Goal: Task Accomplishment & Management: Use online tool/utility

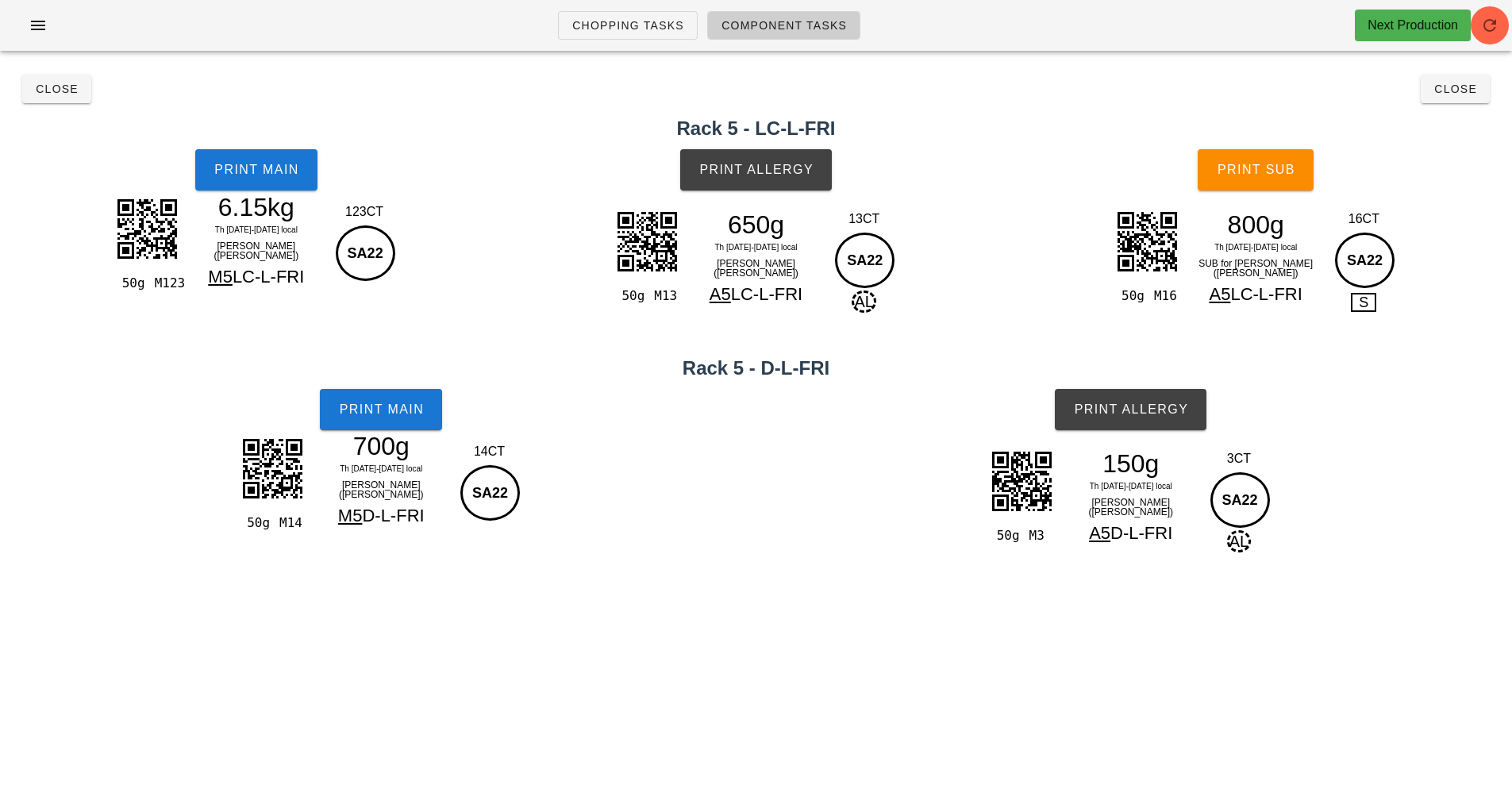
click at [947, 488] on div "50g M3 150g Th 21-Sa 23 Aug local Herb Yogurt (ramekin) A5 D-L-FRI 3CT SA22 AL" at bounding box center [1131, 518] width 763 height 157
click at [961, 482] on div "50g M3 150g Th 21-Sa 23 Aug local Herb Yogurt (ramekin) A5 D-L-FRI 3CT SA22 AL" at bounding box center [1131, 518] width 763 height 157
click at [1462, 84] on span "Close" at bounding box center [1454, 89] width 44 height 13
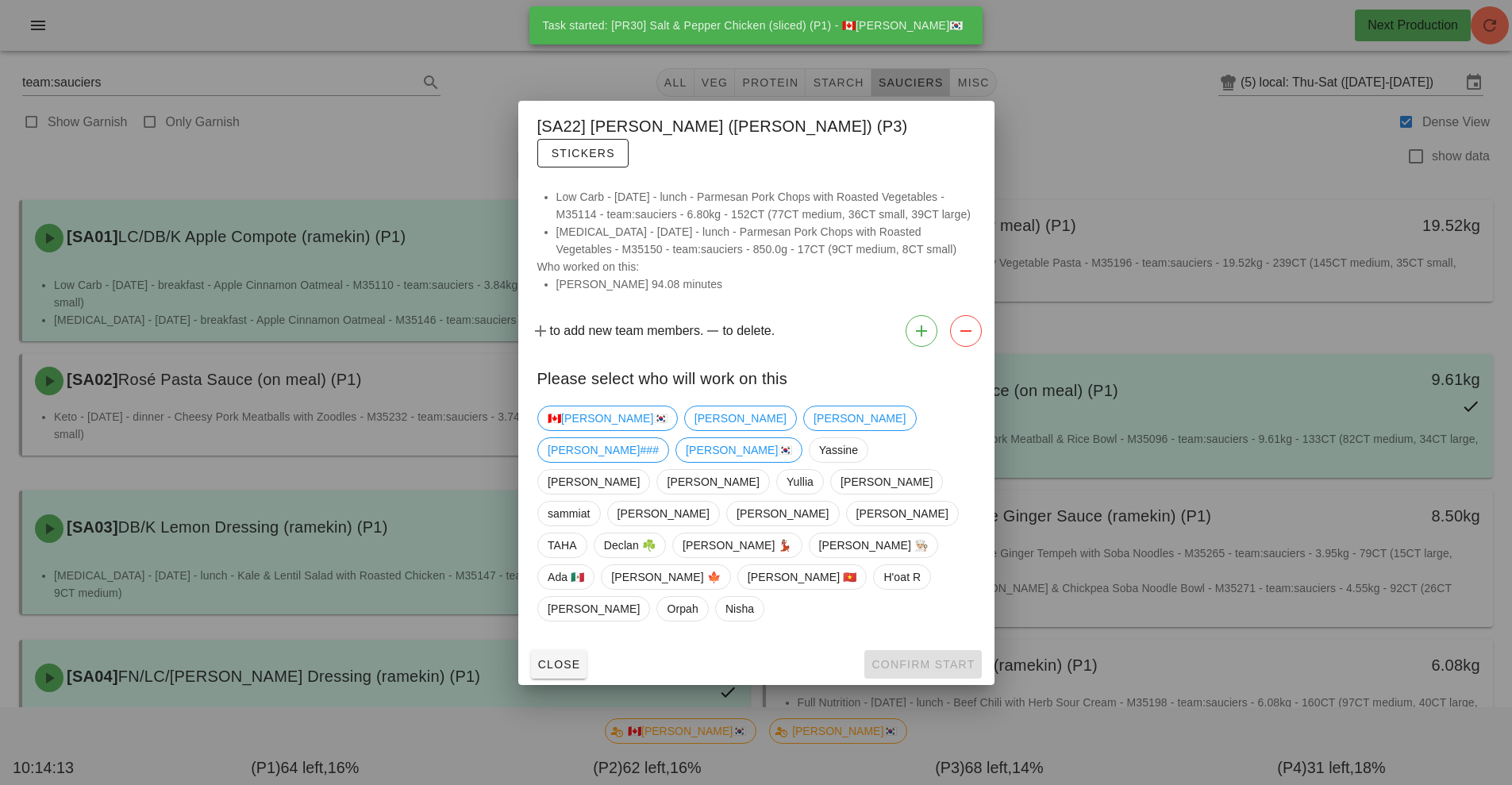
click at [717, 86] on div at bounding box center [756, 392] width 1512 height 785
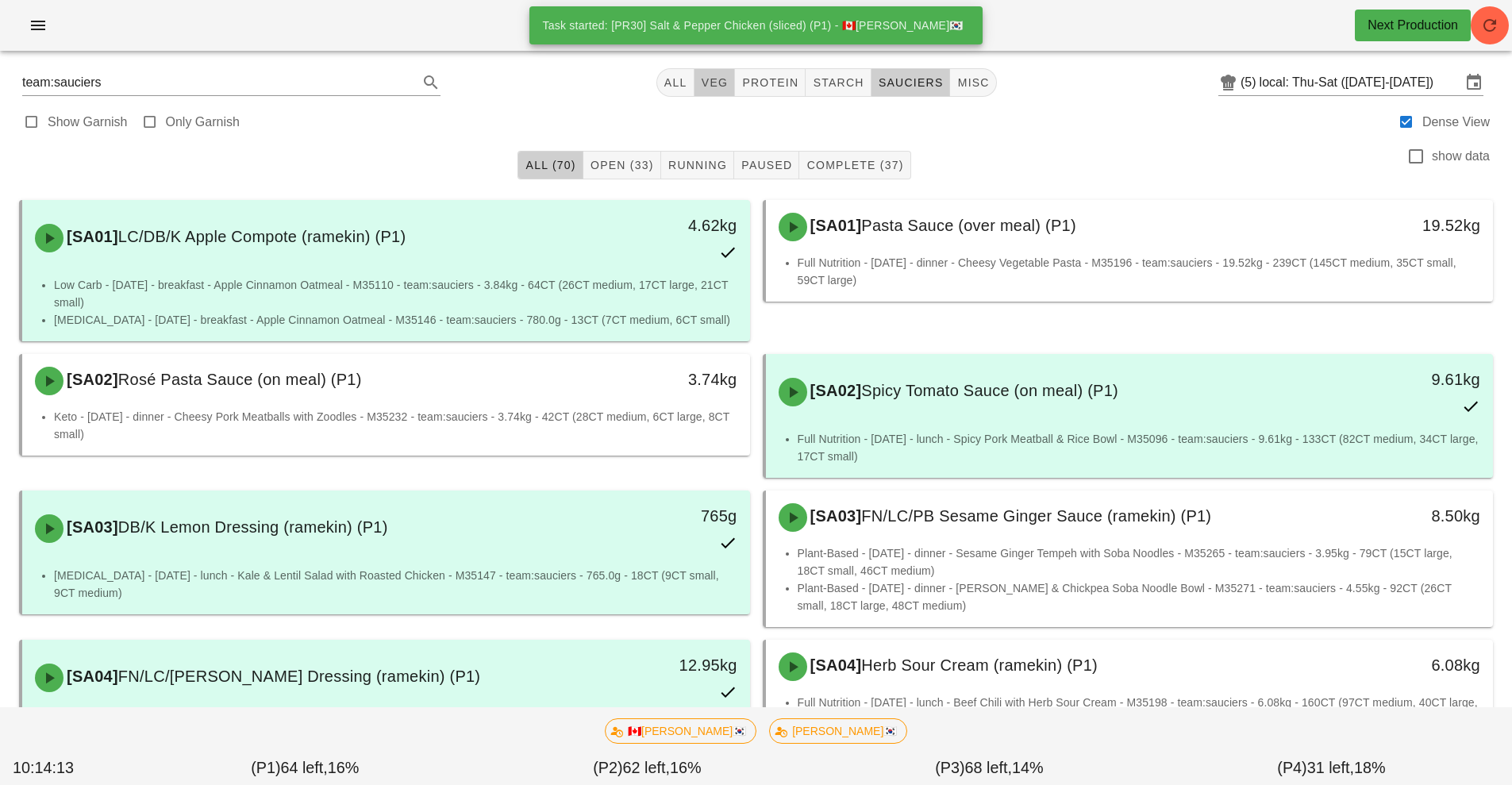
click at [717, 86] on span "veg" at bounding box center [714, 82] width 28 height 13
type input "team:veg"
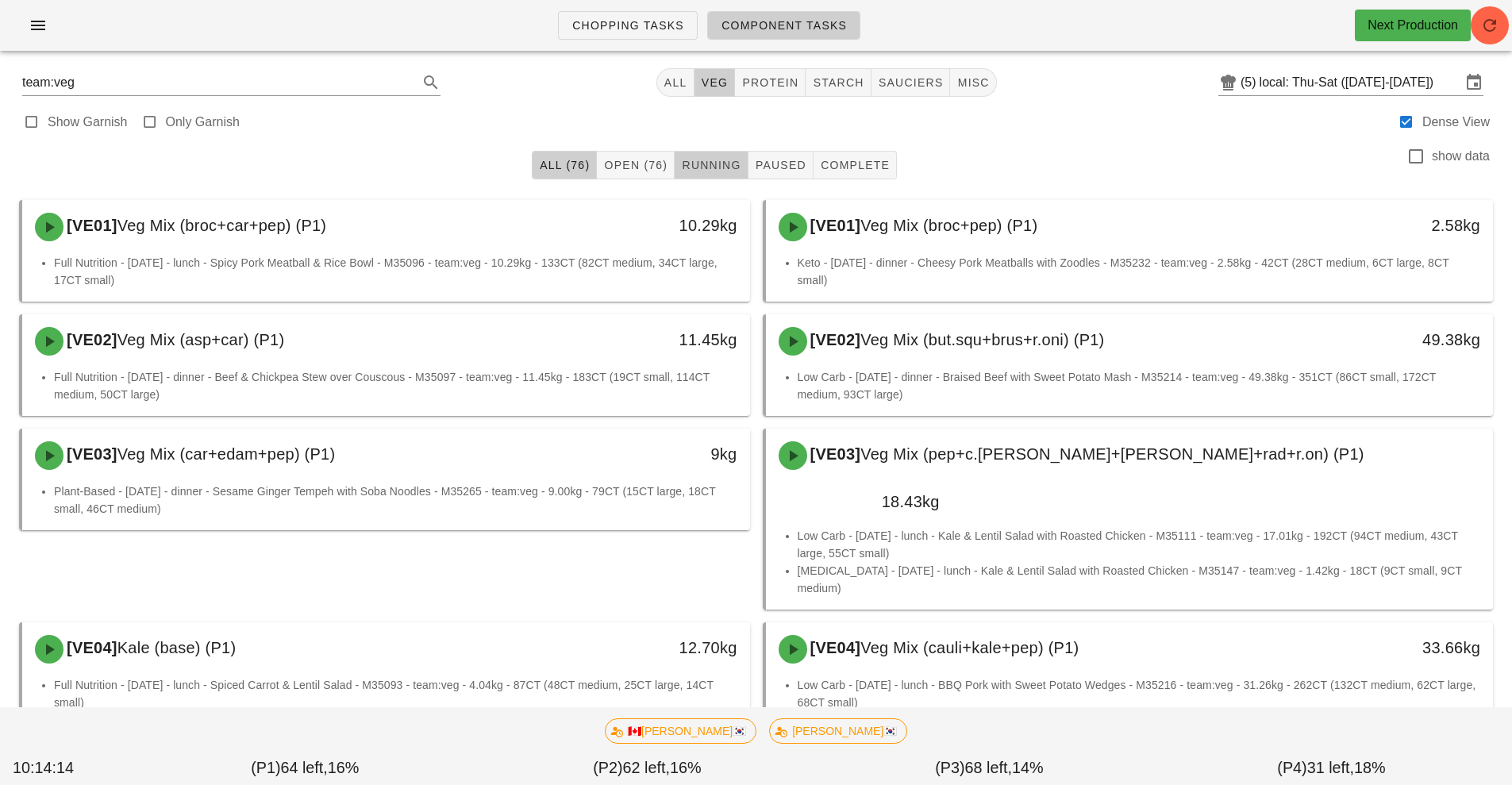
click at [709, 161] on span "Running" at bounding box center [711, 165] width 60 height 13
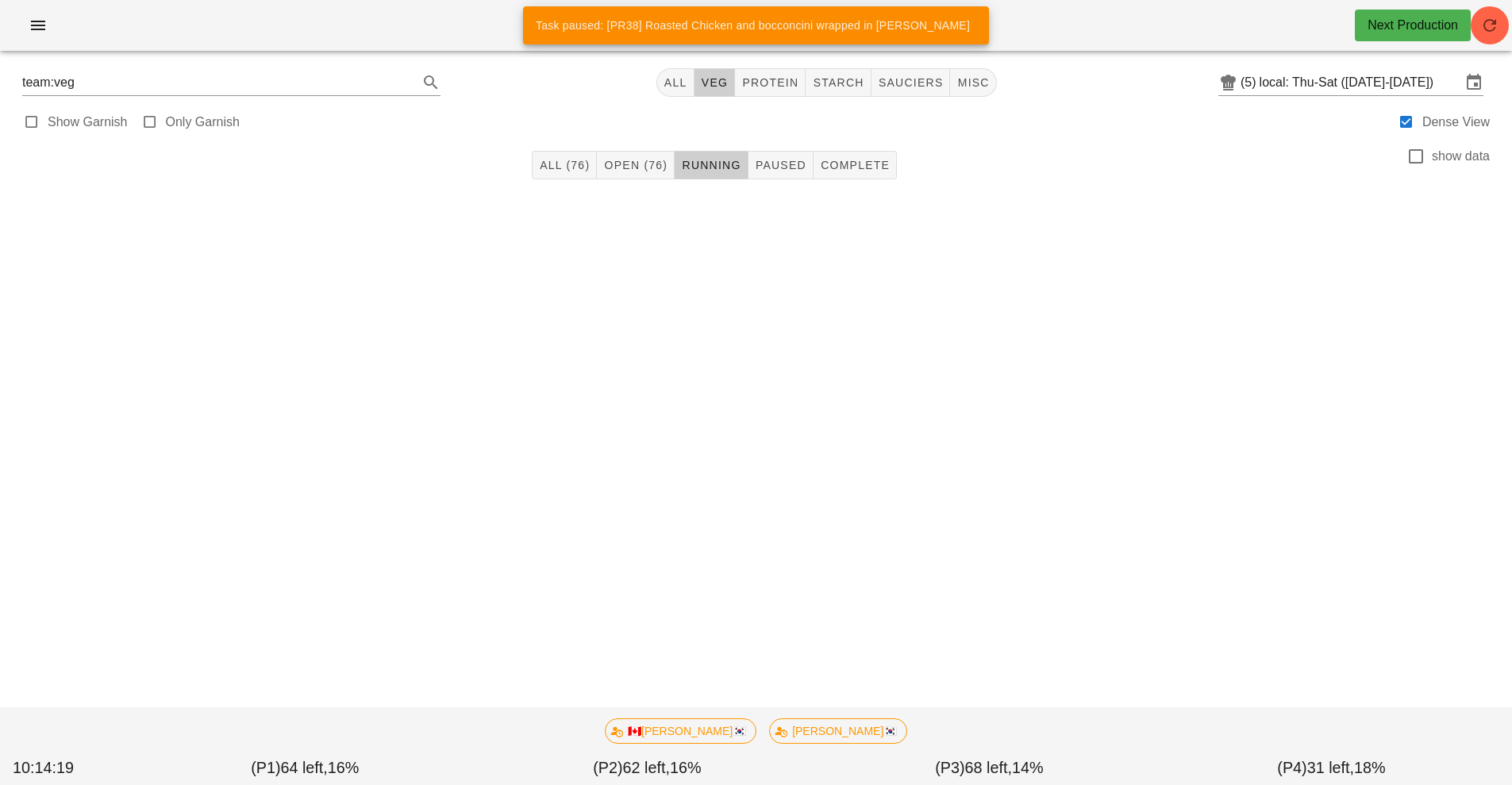
click at [599, 38] on div "Task paused: [PR38] Roasted Chicken and bocconcini wrapped in Bacon - TAHA" at bounding box center [753, 25] width 459 height 38
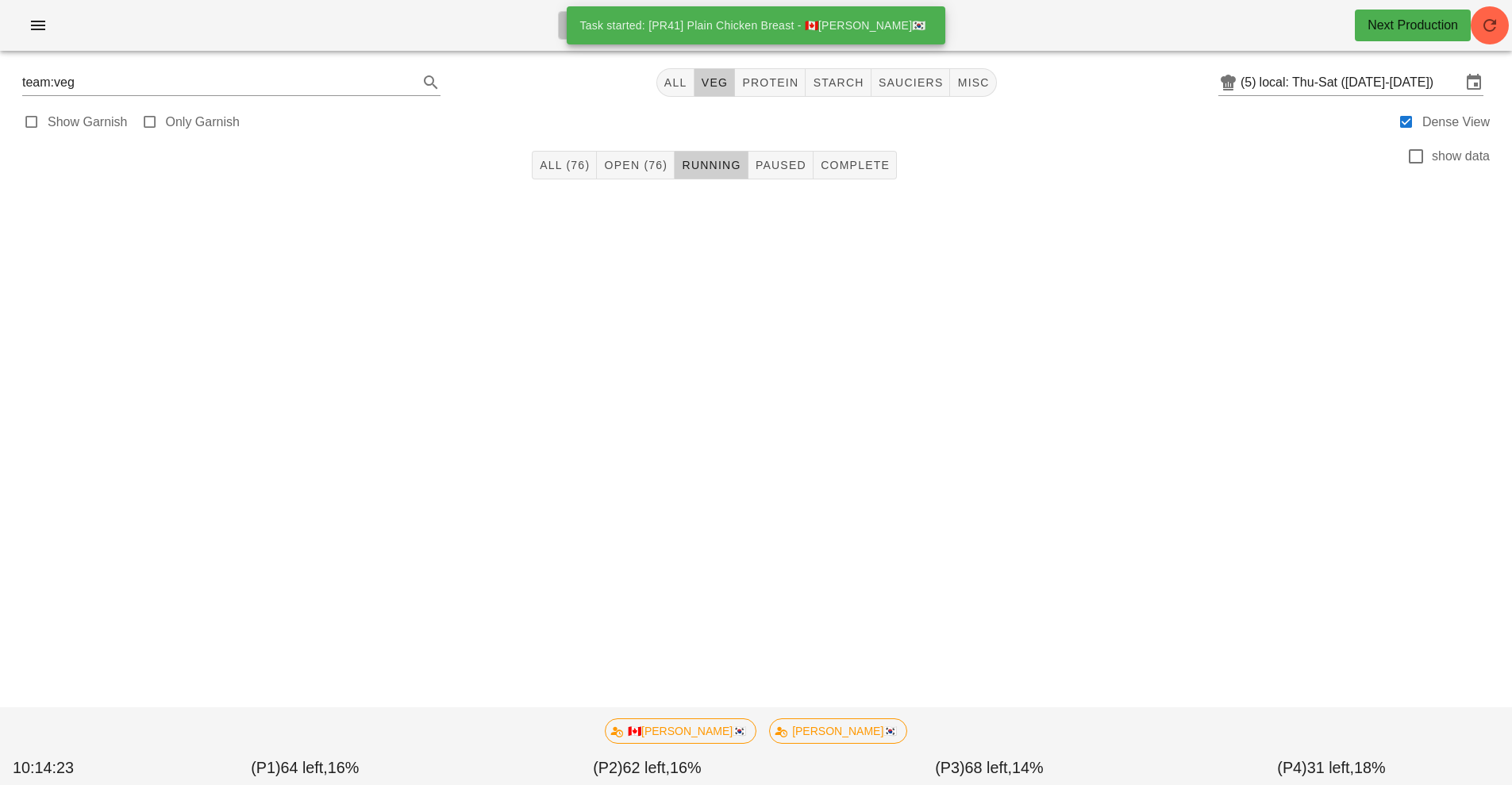
click at [571, 37] on link "Chopping Tasks" at bounding box center [628, 25] width 140 height 28
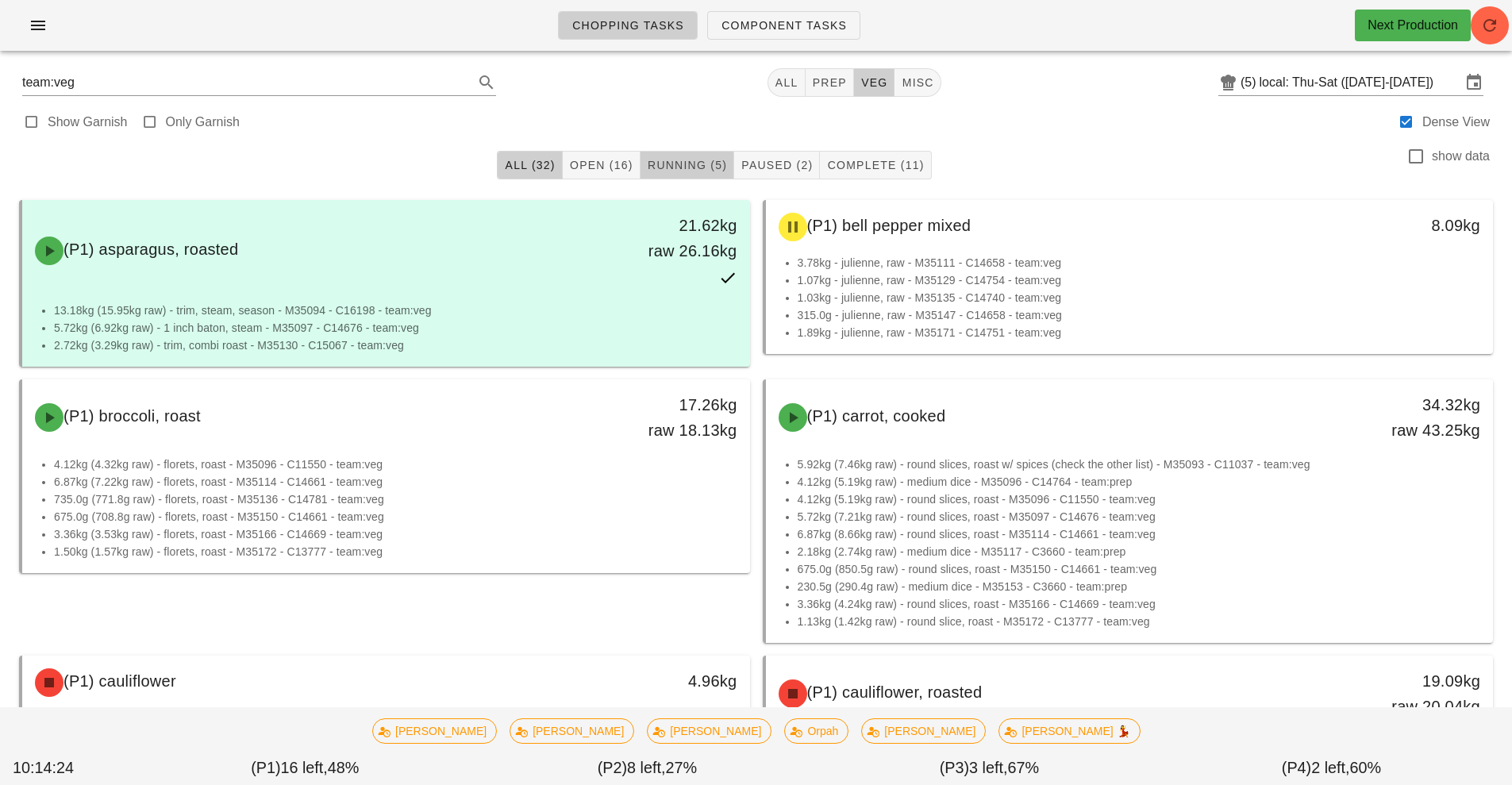
click at [708, 173] on button "Running (5)" at bounding box center [687, 165] width 94 height 28
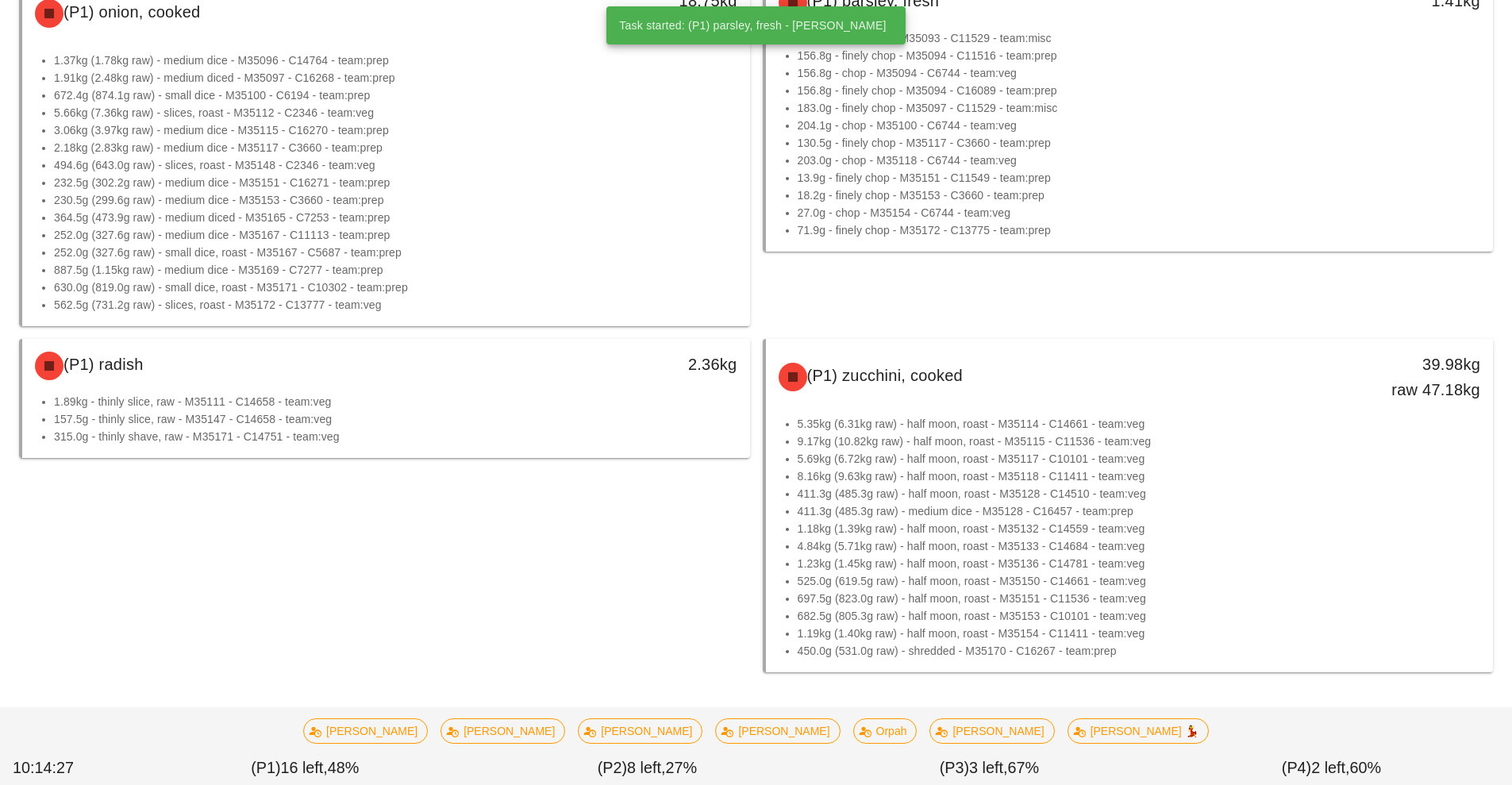
scroll to position [415, 0]
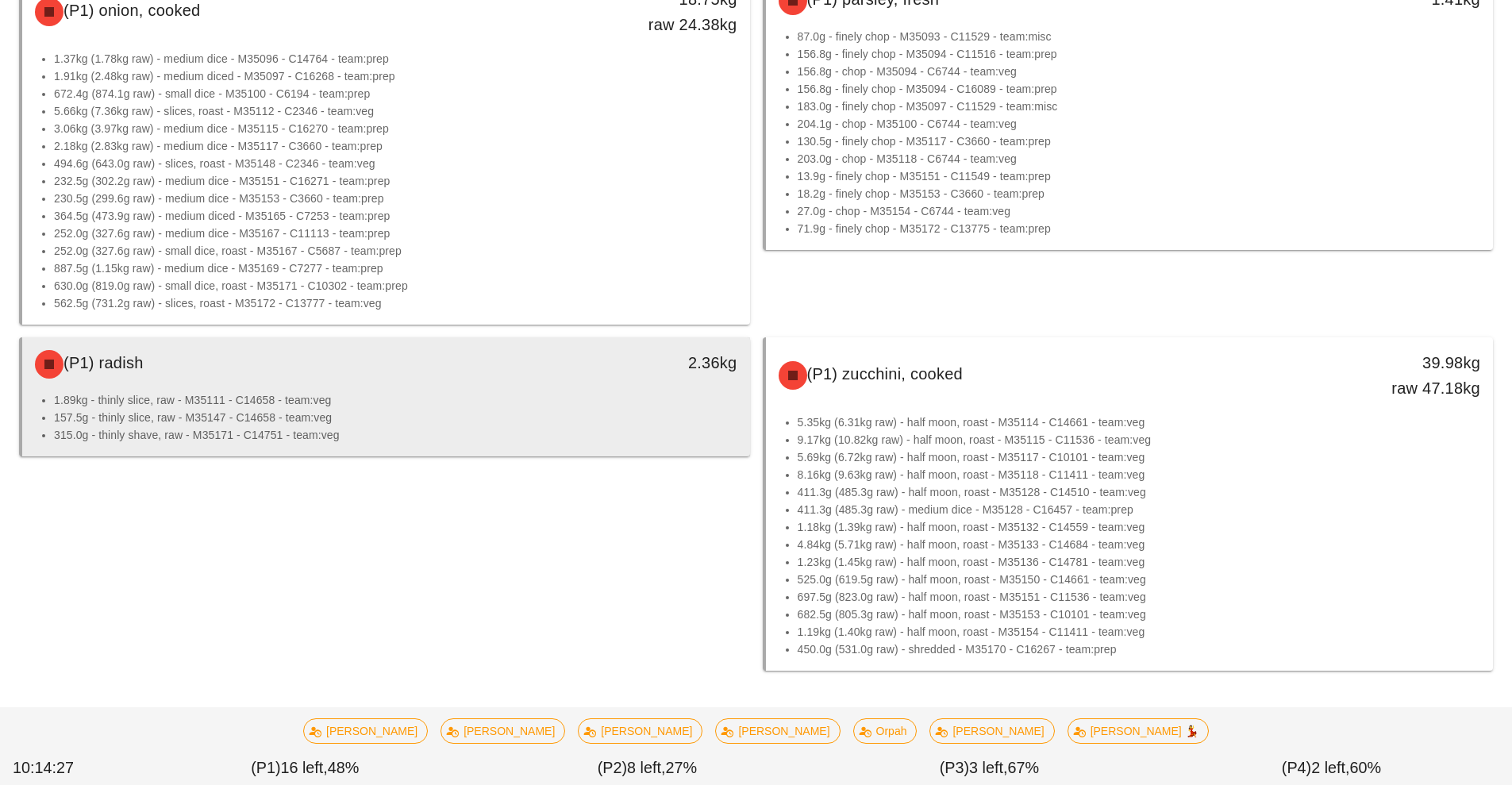
click at [623, 402] on li "1.89kg - thinly slice, raw - M35111 - C14658 - team:veg" at bounding box center [395, 399] width 683 height 17
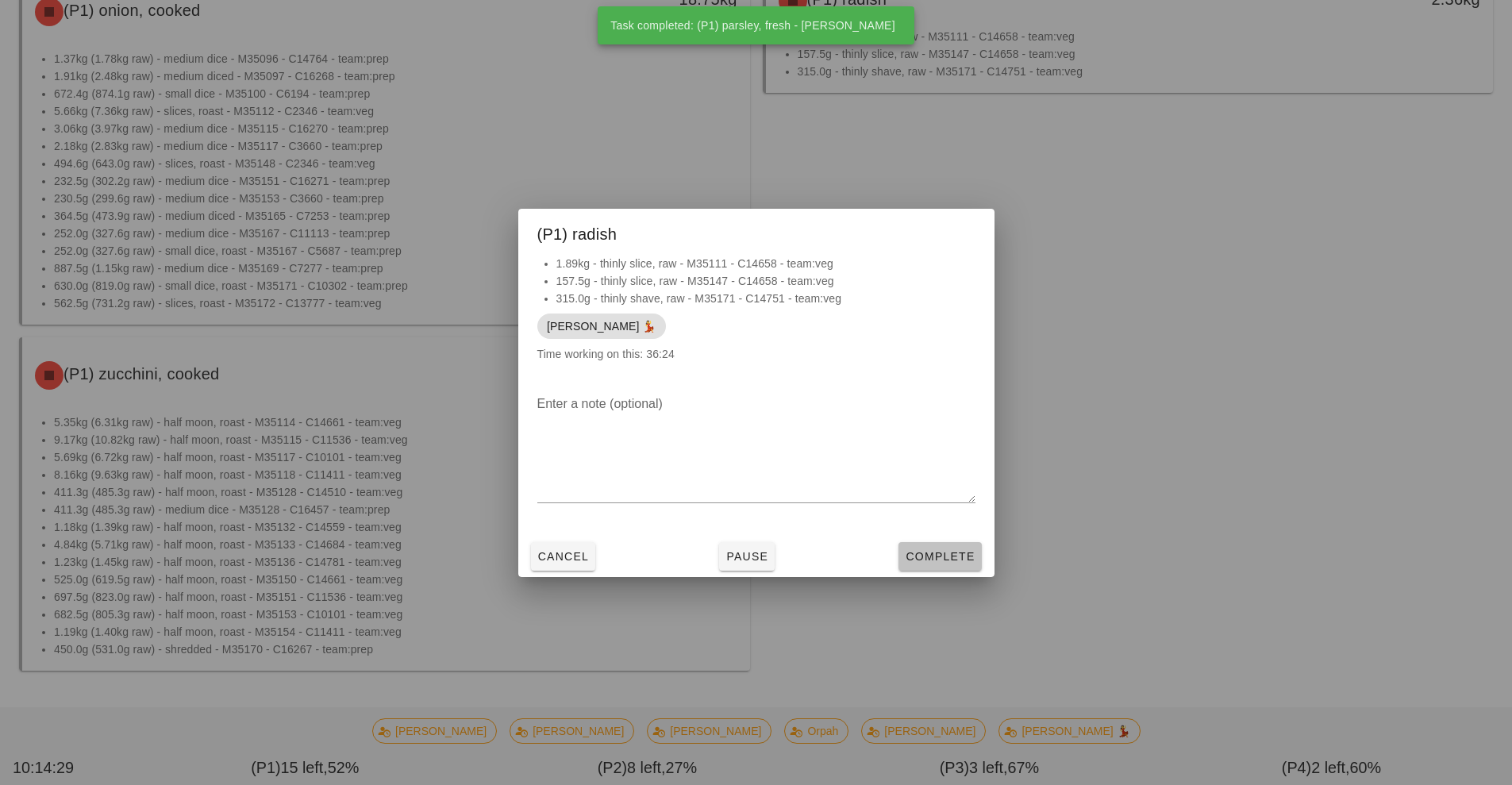
click at [957, 560] on span "Complete" at bounding box center [939, 555] width 70 height 13
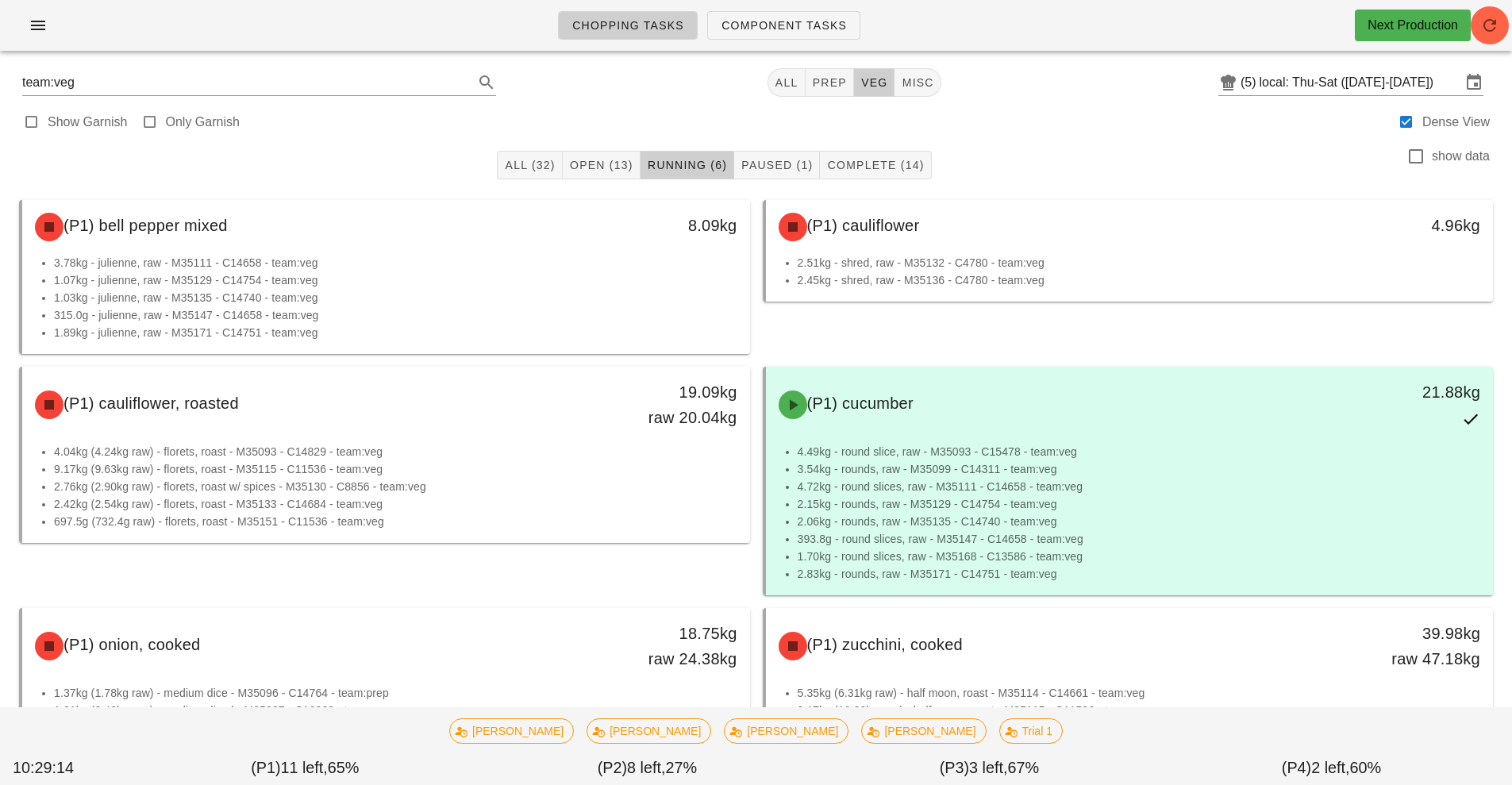
click at [596, 266] on li "3.78kg - julienne, raw - M35111 - C14658 - team:veg" at bounding box center [395, 263] width 683 height 17
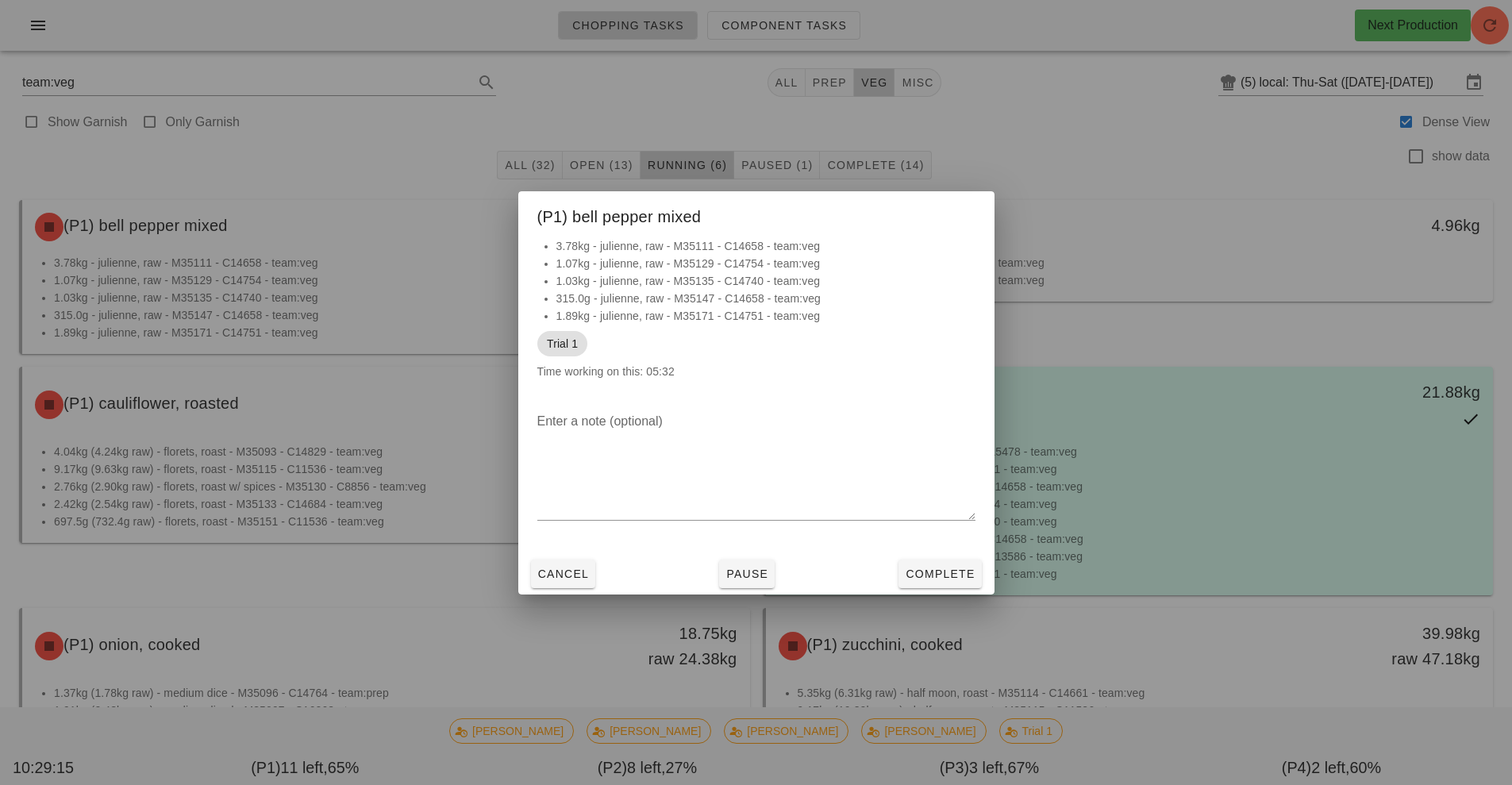
click at [1213, 153] on div at bounding box center [756, 392] width 1512 height 785
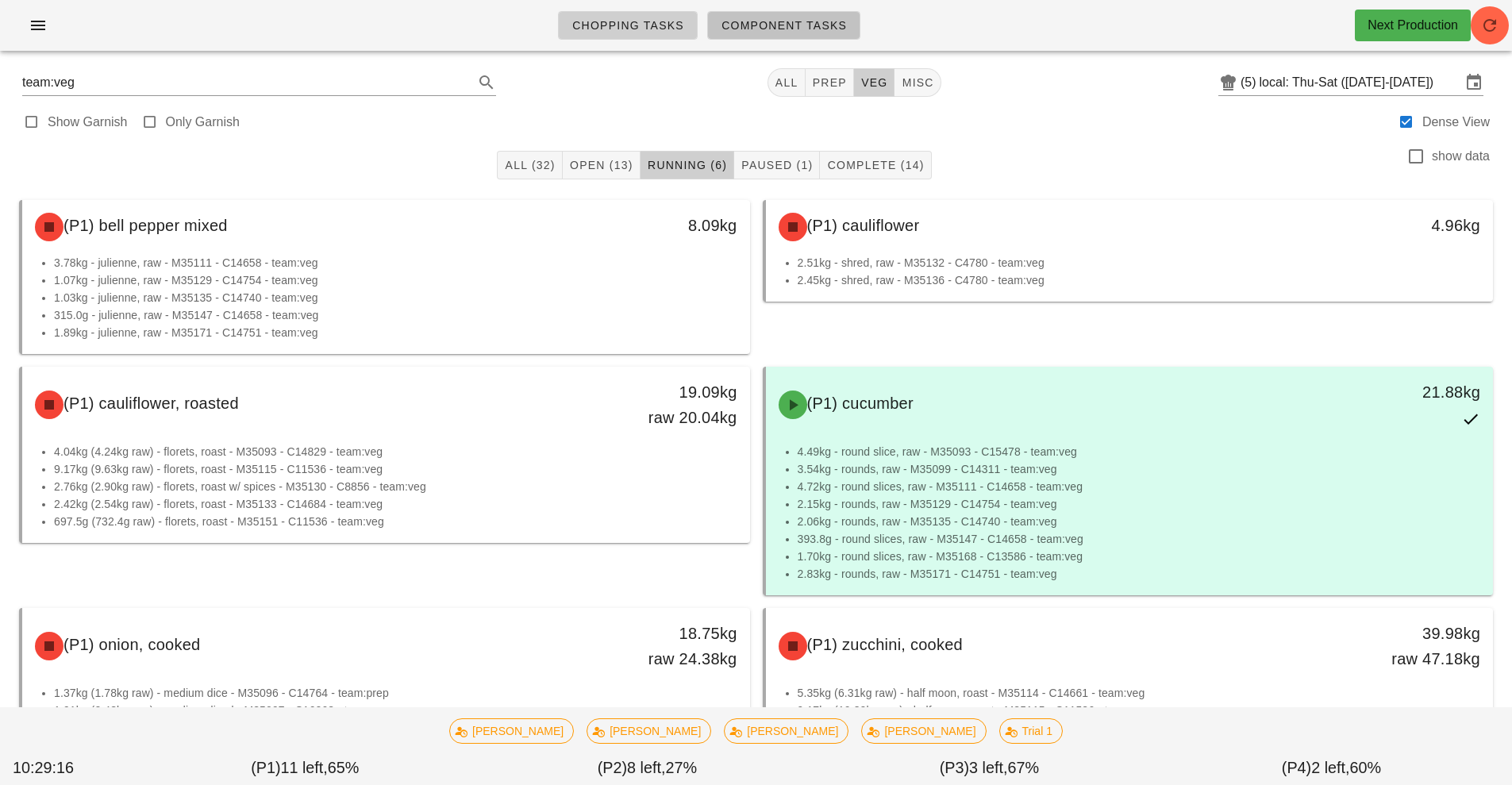
click at [801, 15] on link "Component Tasks" at bounding box center [783, 25] width 153 height 28
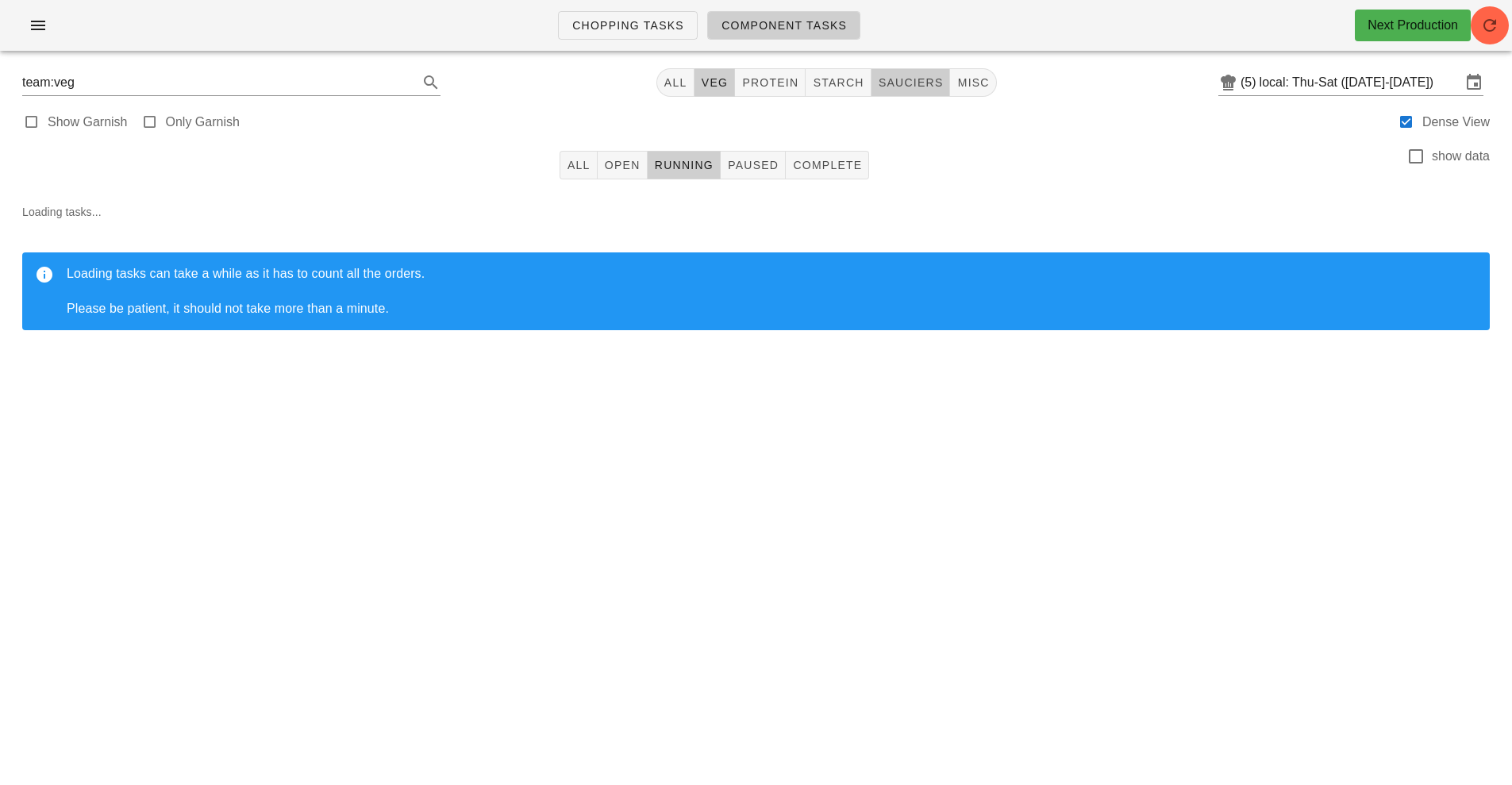
click at [928, 93] on button "sauciers" at bounding box center [910, 82] width 79 height 28
type input "team:sauciers"
click at [846, 176] on button "Complete" at bounding box center [828, 165] width 84 height 28
click at [1494, 30] on icon "button" at bounding box center [1489, 26] width 19 height 19
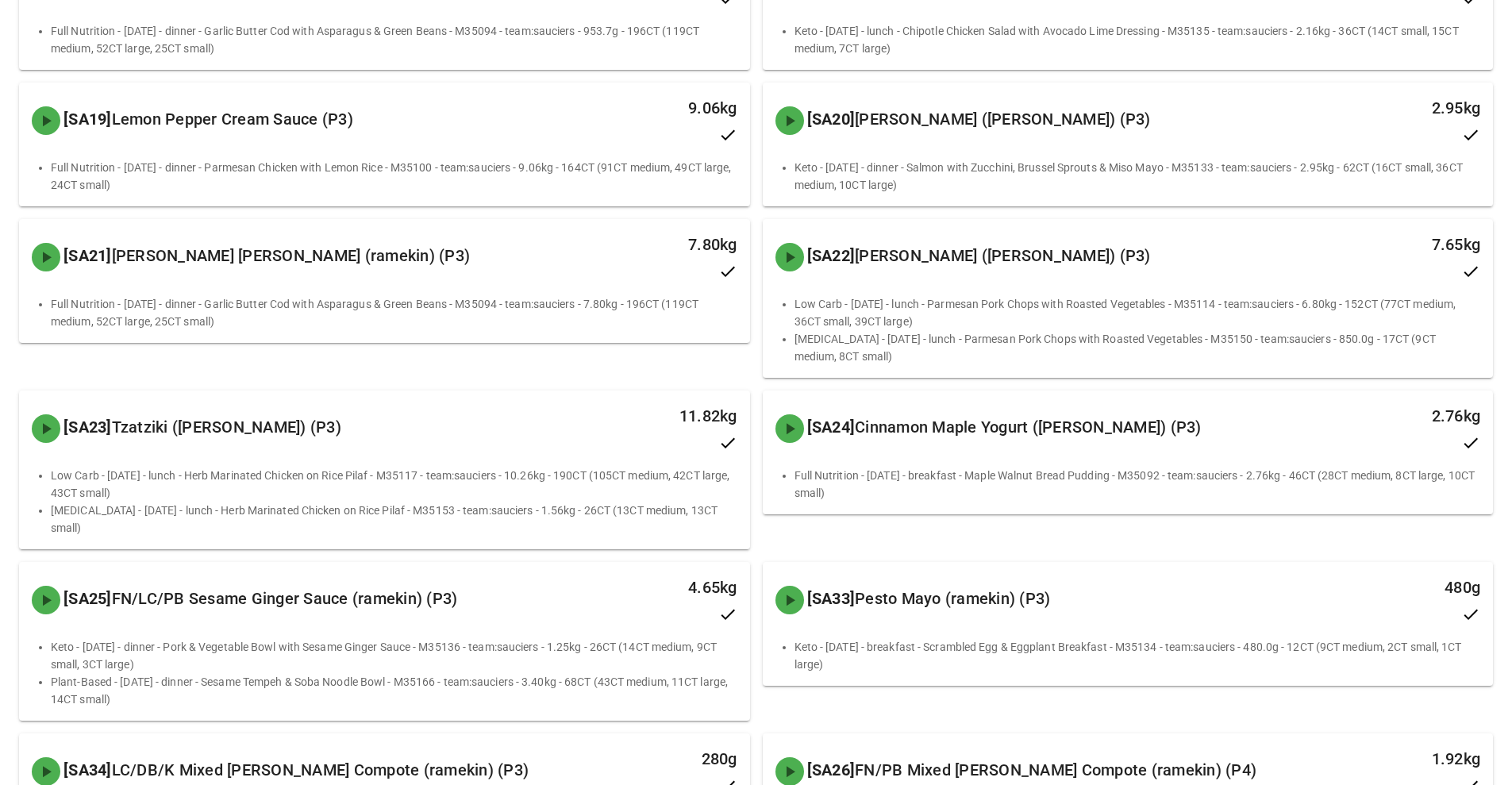
scroll to position [1813, 0]
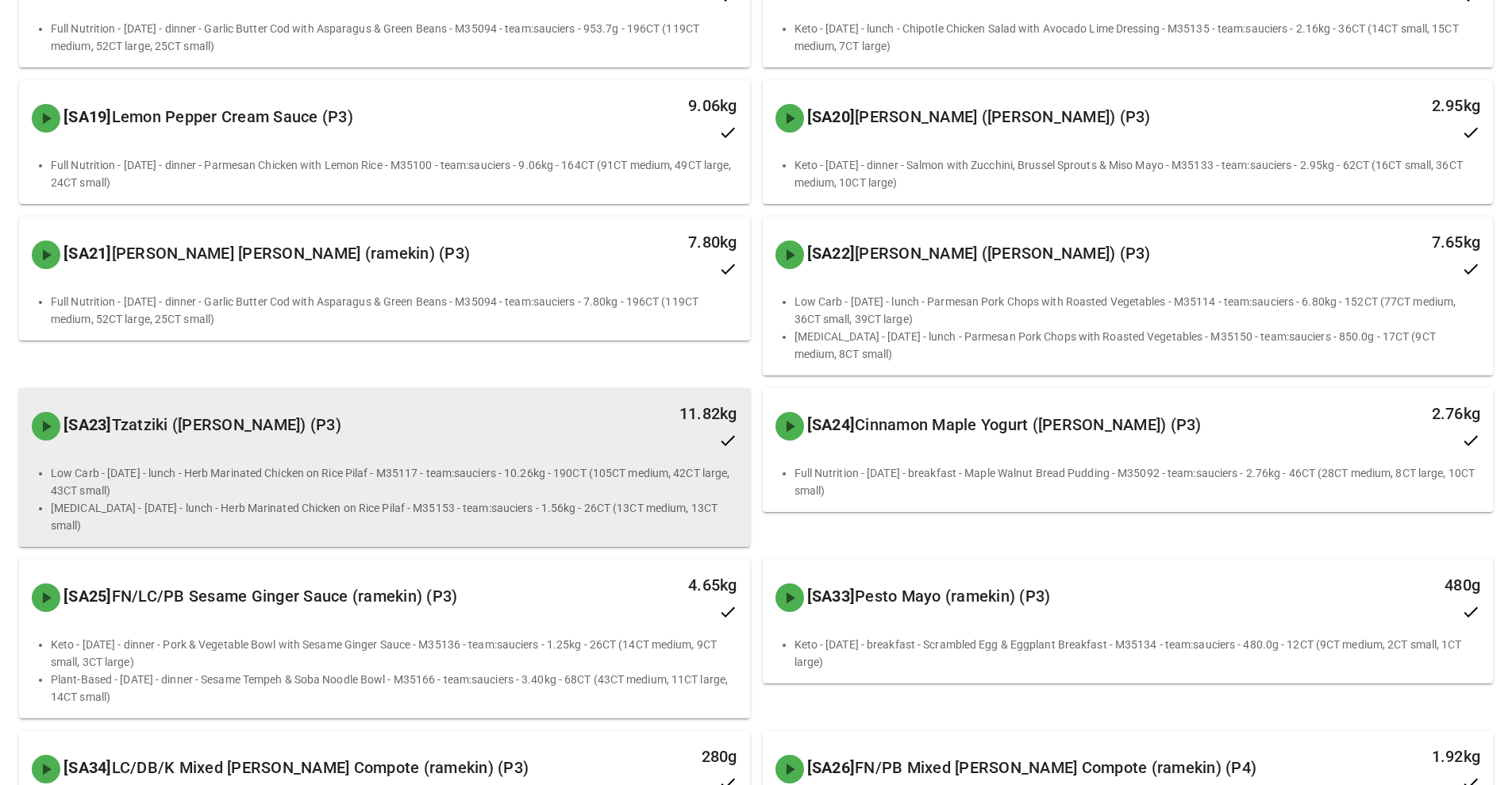
click at [602, 499] on li "Low Carb - [DATE] - lunch - Herb Marinated Chicken on Rice Pilaf - M35117 - tea…" at bounding box center [394, 481] width 686 height 35
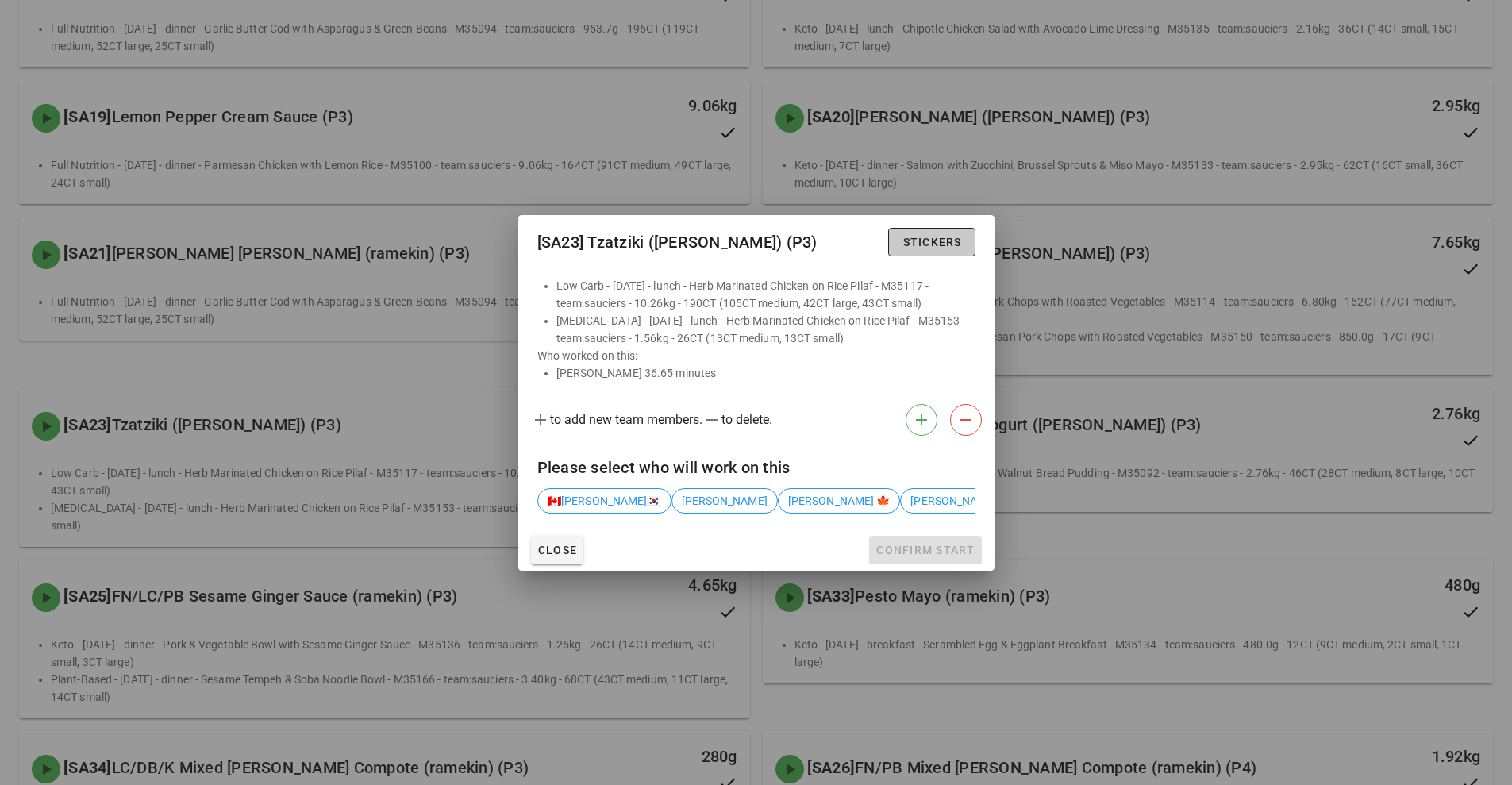
click at [932, 228] on button "Stickers" at bounding box center [931, 241] width 86 height 28
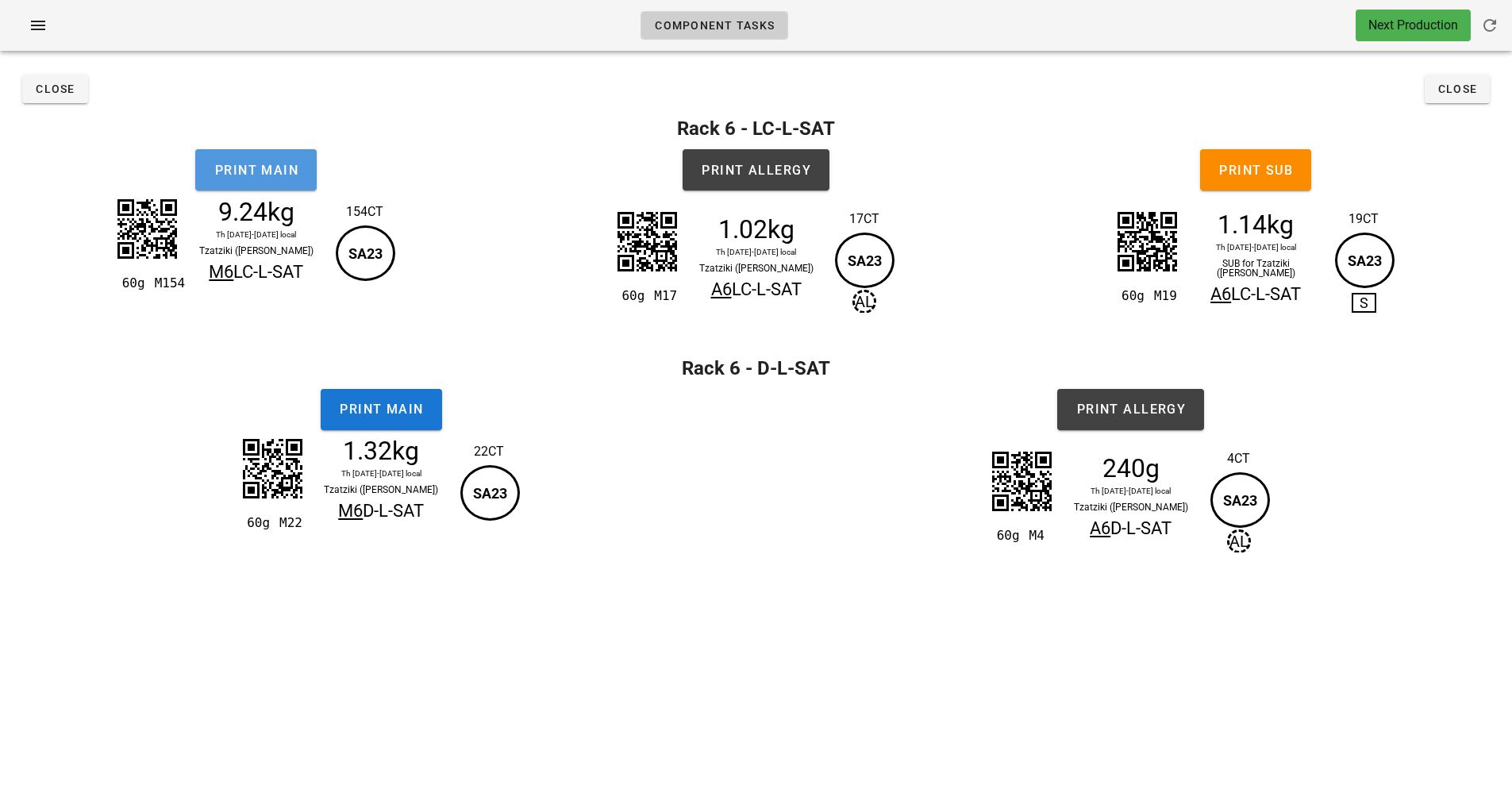
click at [291, 170] on span "Print Main" at bounding box center [256, 171] width 85 height 15
click at [1406, 107] on div "Close Close" at bounding box center [755, 89] width 1492 height 51
click at [1450, 118] on h2 "Rack 6 - LC-L-SAT" at bounding box center [755, 128] width 1492 height 28
click at [1465, 95] on span "Close" at bounding box center [1457, 89] width 40 height 13
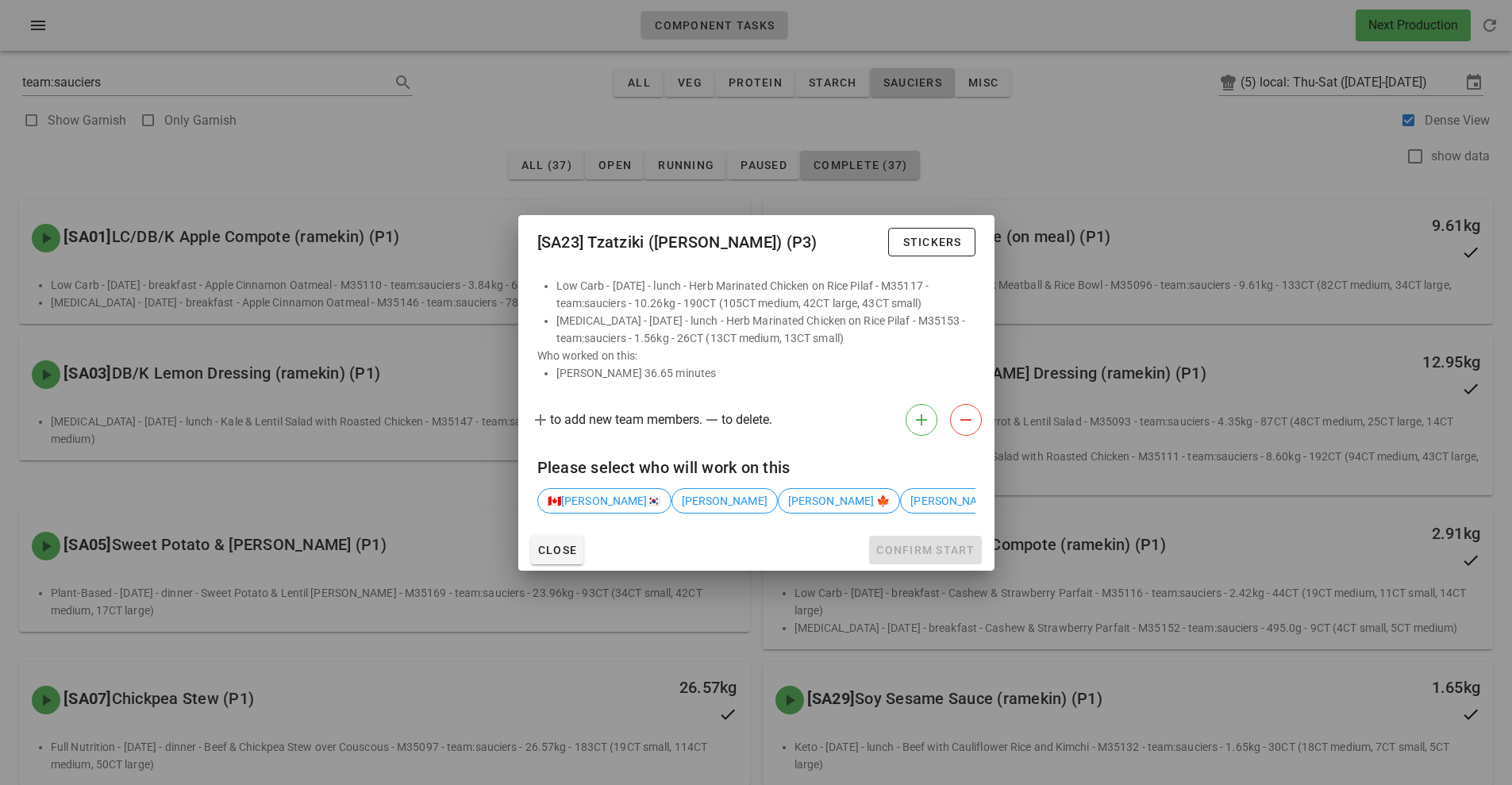
click at [715, 78] on div at bounding box center [756, 392] width 1512 height 785
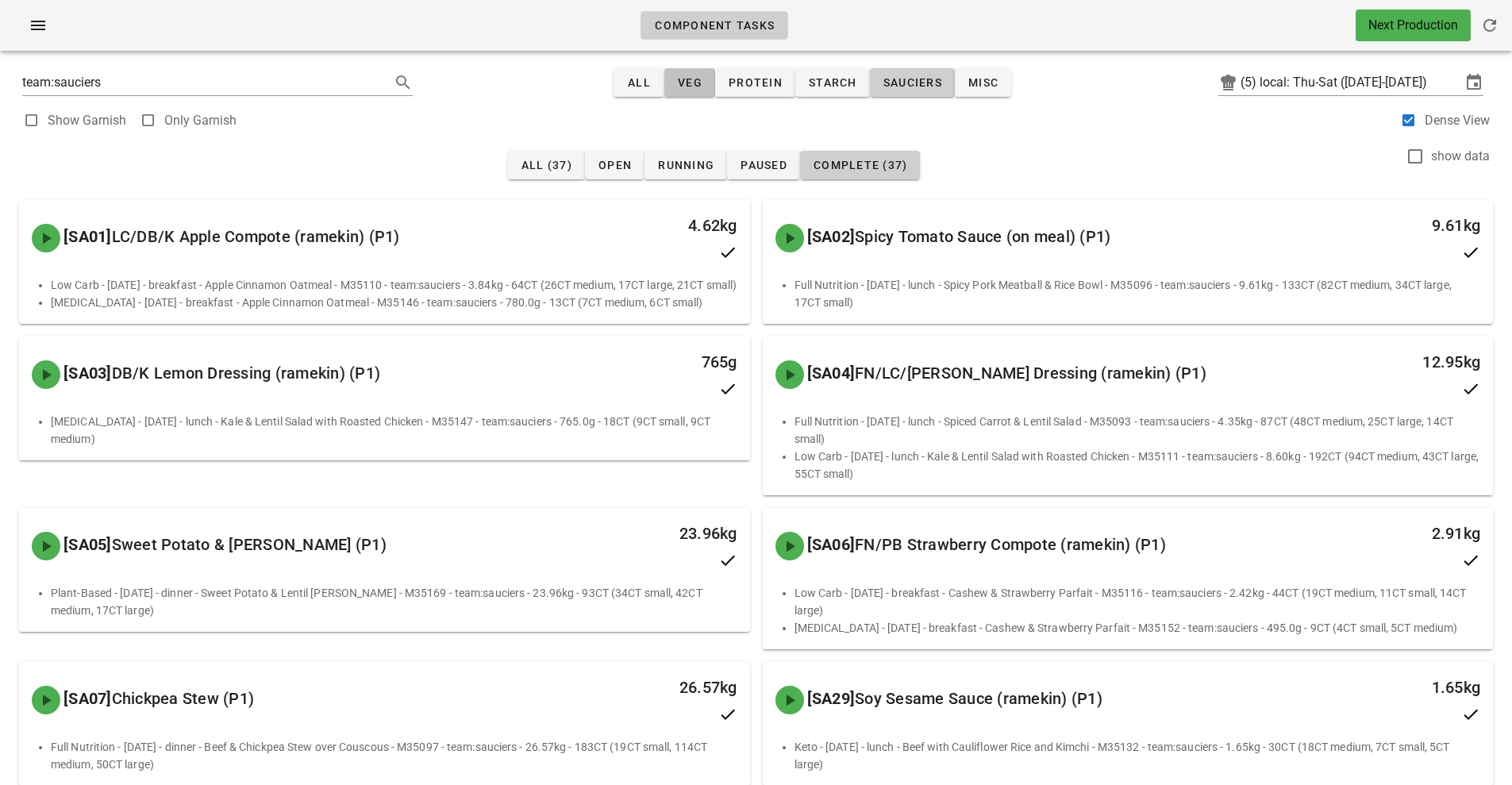
click at [702, 77] on span "veg" at bounding box center [689, 82] width 26 height 13
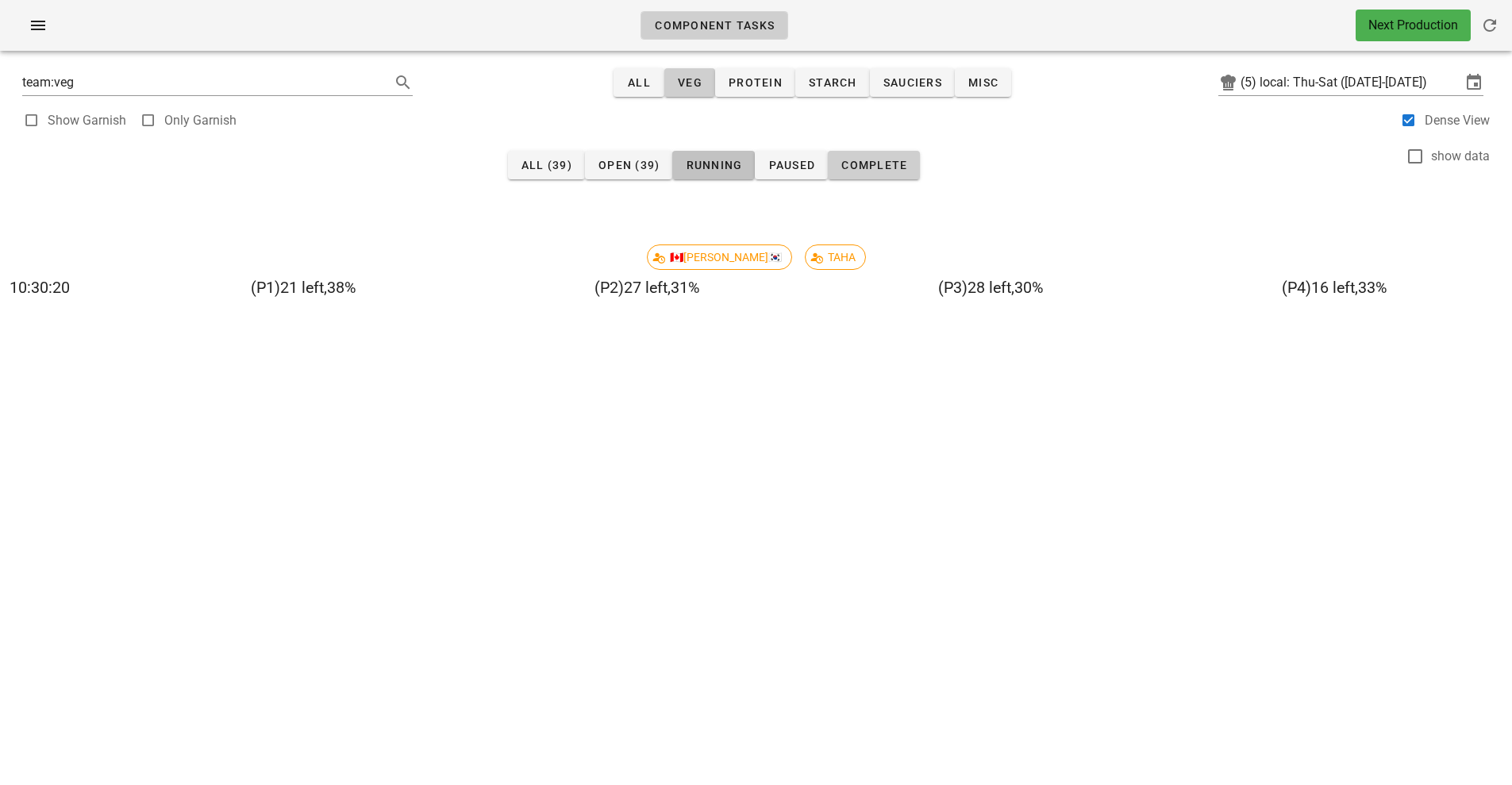
click at [710, 168] on span "Running" at bounding box center [713, 165] width 57 height 13
click at [916, 79] on span "sauciers" at bounding box center [912, 82] width 60 height 13
type input "team:sauciers"
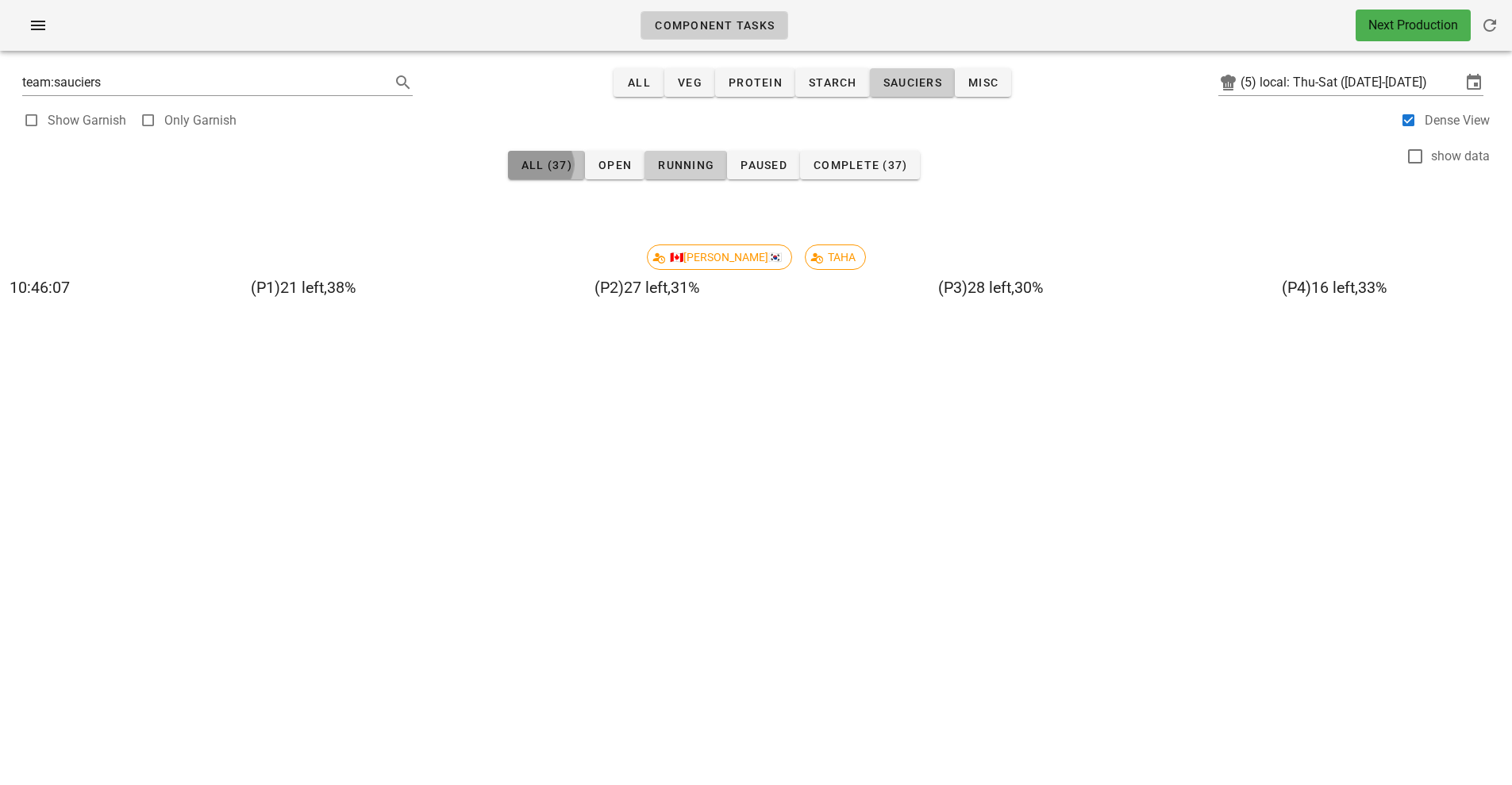
click at [544, 166] on span "All (37)" at bounding box center [546, 165] width 51 height 13
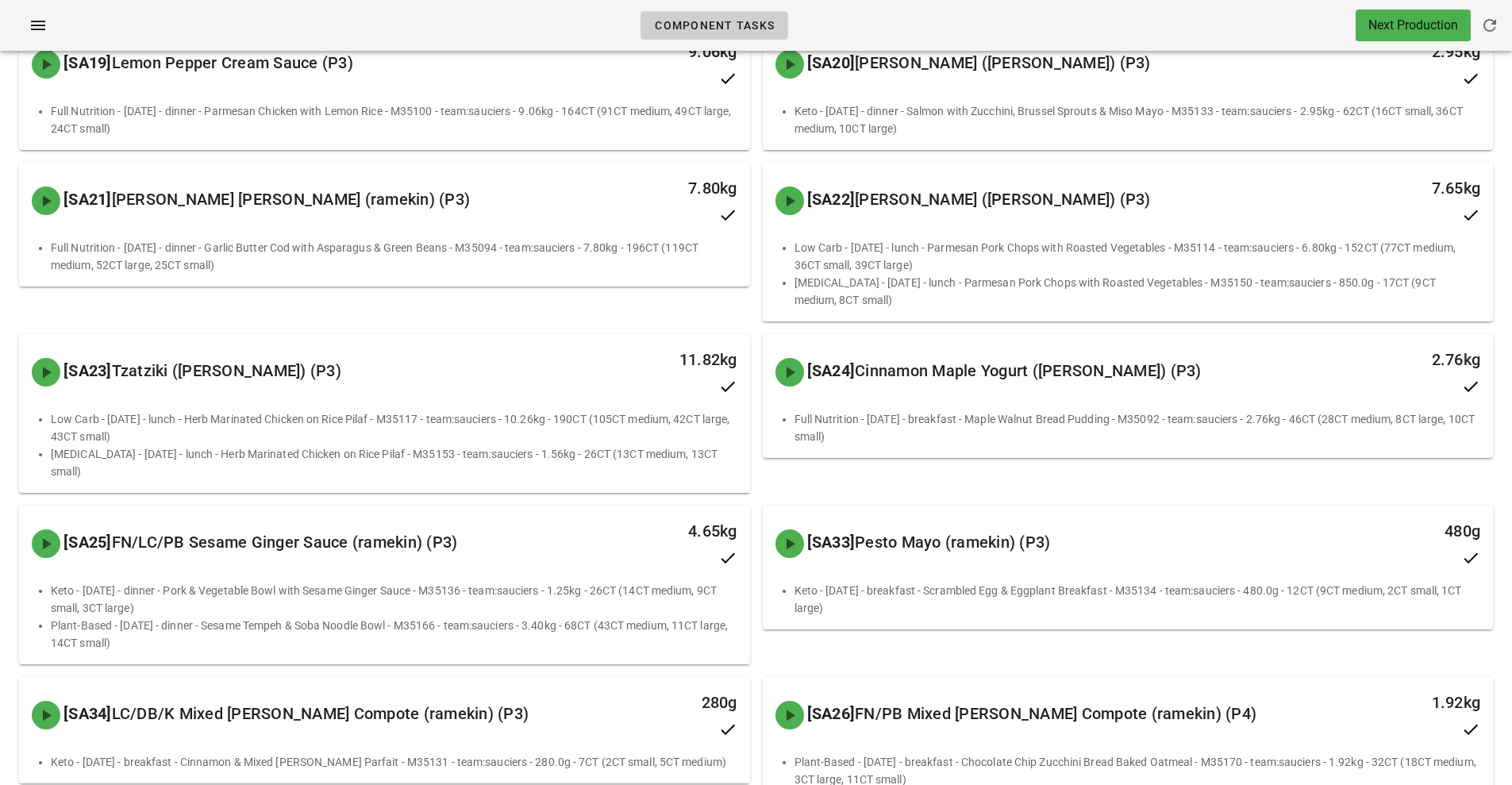
scroll to position [1864, 0]
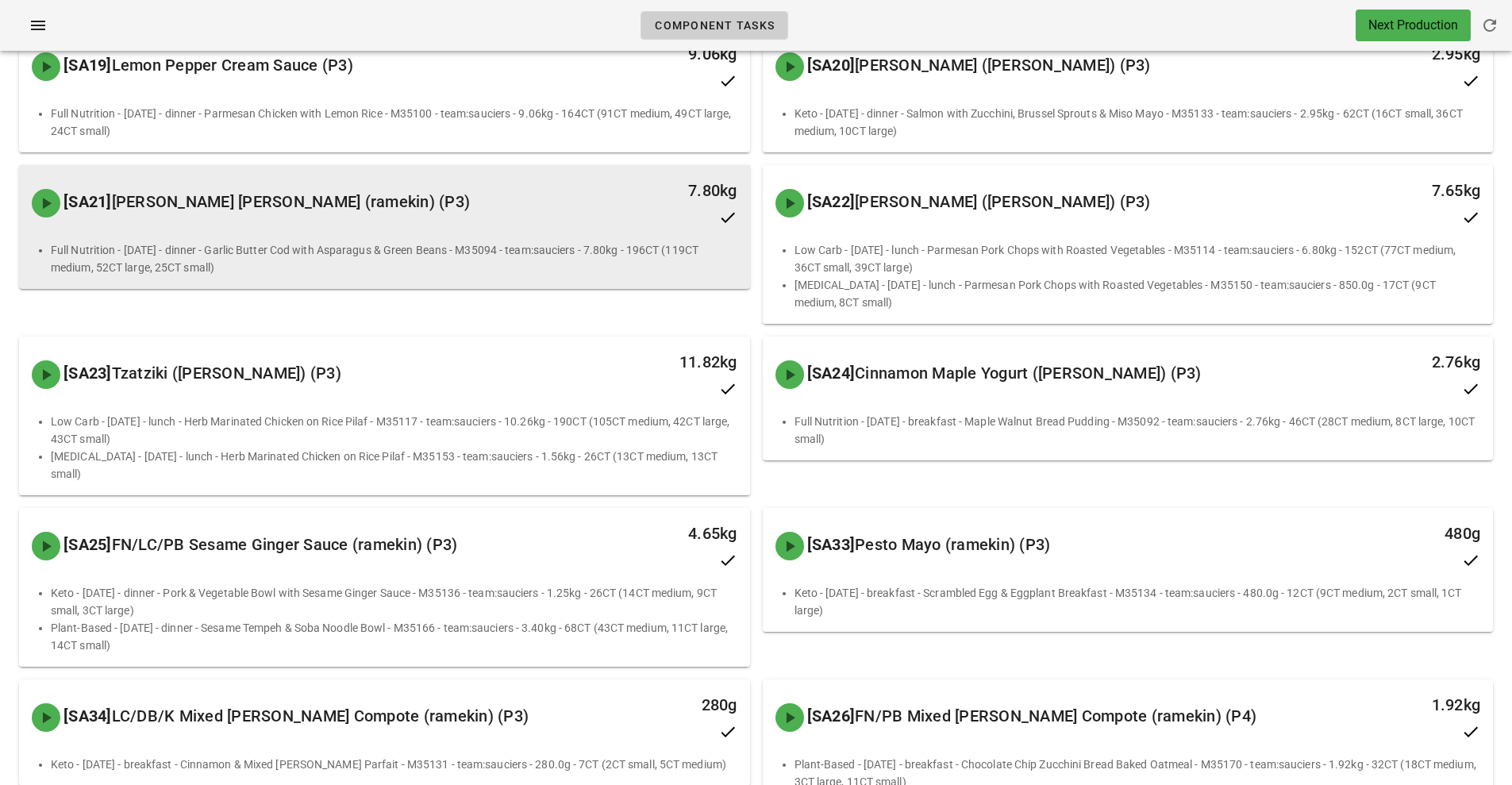
click at [608, 238] on div "7.80kg" at bounding box center [655, 203] width 181 height 70
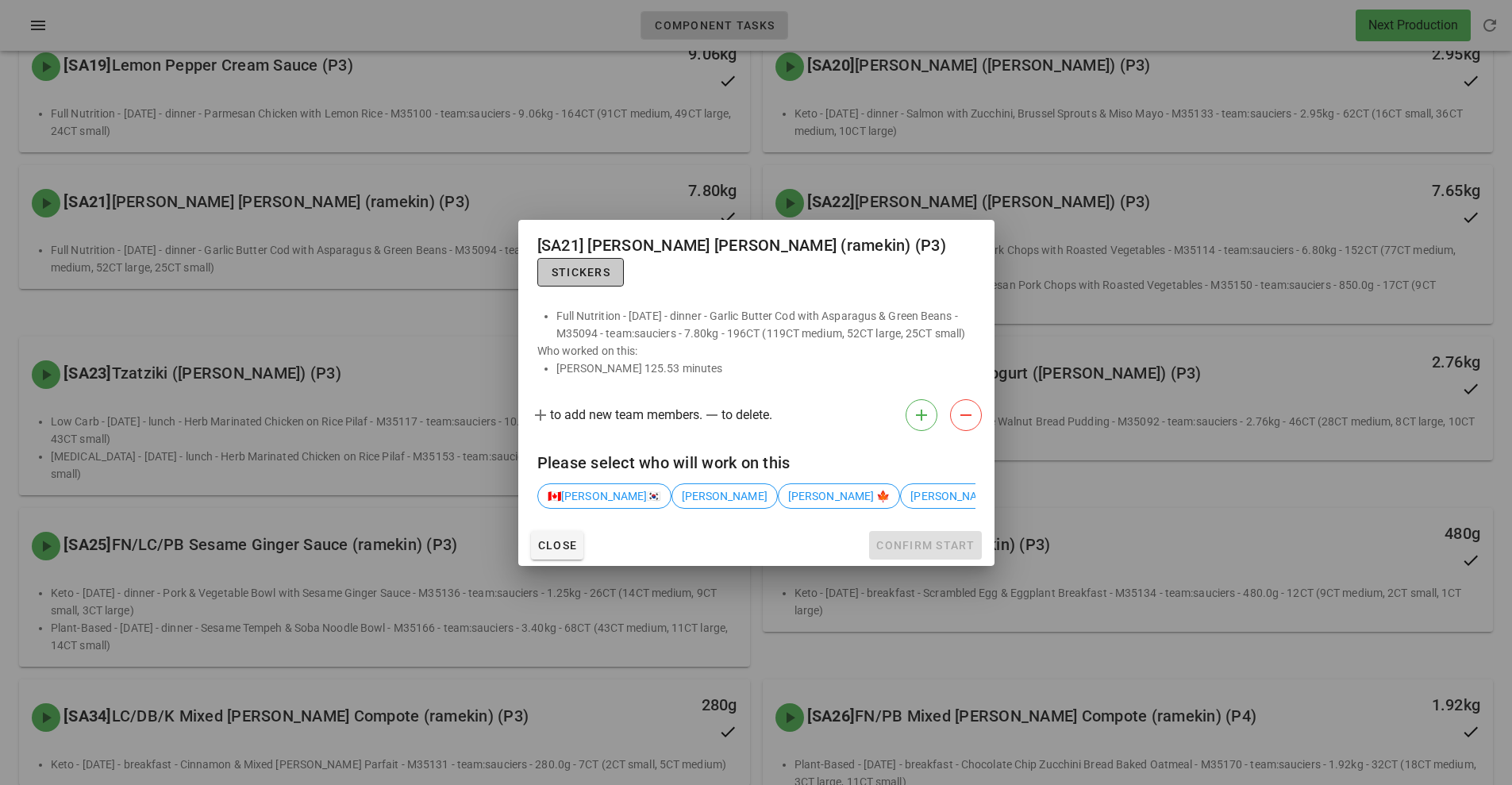
click at [624, 258] on button "Stickers" at bounding box center [580, 271] width 86 height 28
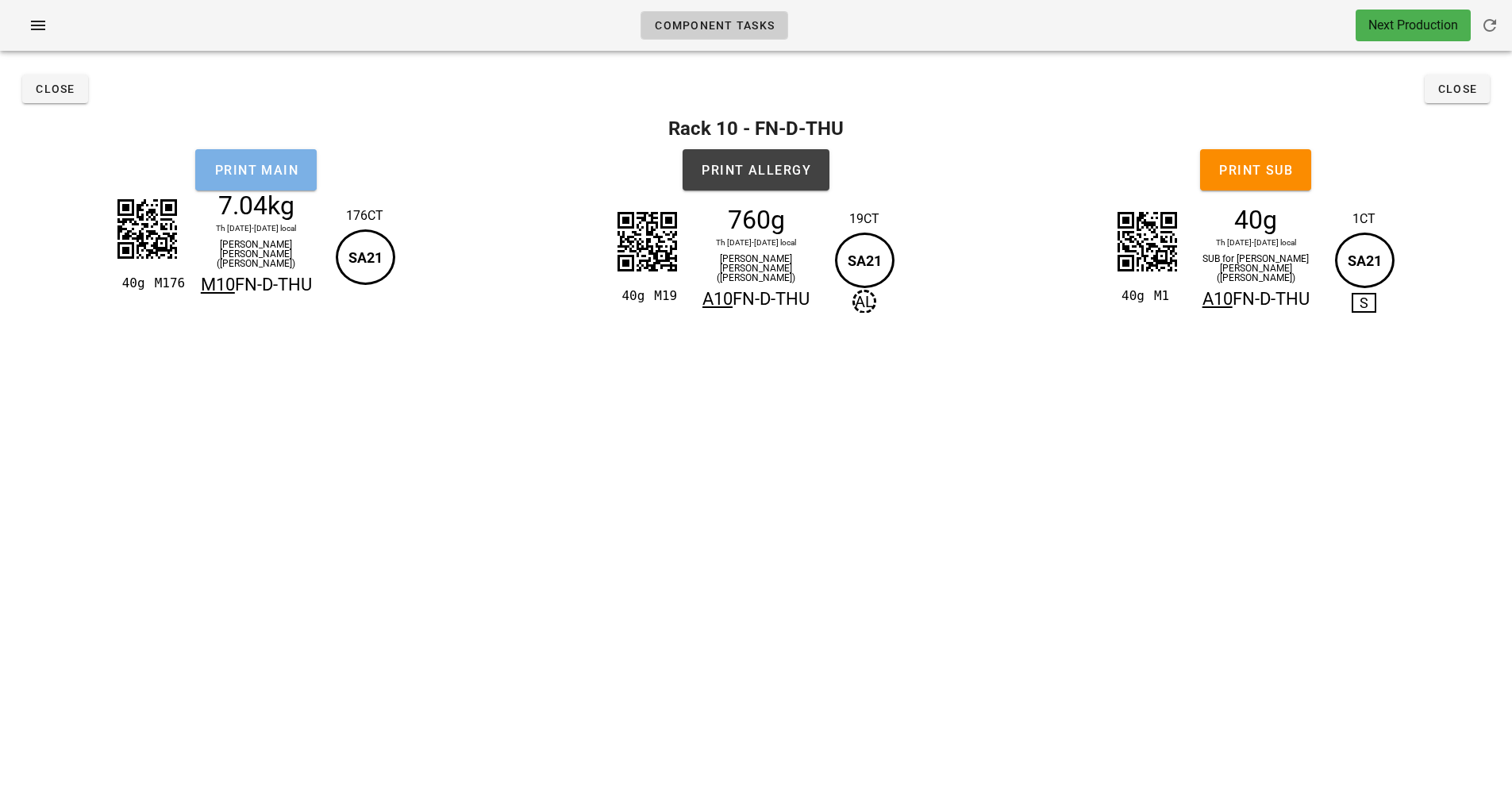
click at [300, 182] on button "Print Main" at bounding box center [256, 170] width 121 height 41
click at [273, 203] on div "7.04kg" at bounding box center [256, 206] width 138 height 24
click at [292, 177] on button "Print Main" at bounding box center [256, 170] width 121 height 41
